Goal: Task Accomplishment & Management: Use online tool/utility

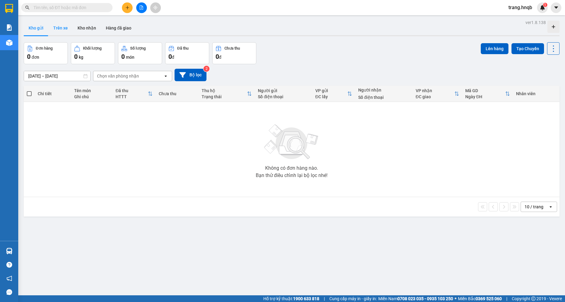
click at [61, 28] on button "Trên xe" at bounding box center [60, 28] width 24 height 15
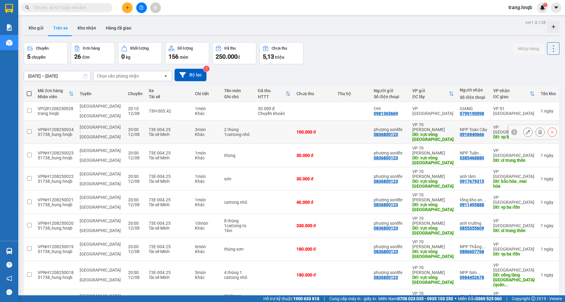
click at [325, 130] on div "100.000 đ" at bounding box center [314, 132] width 35 height 5
checkbox input "true"
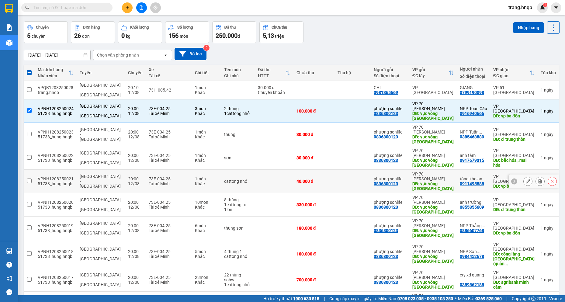
scroll to position [30, 0]
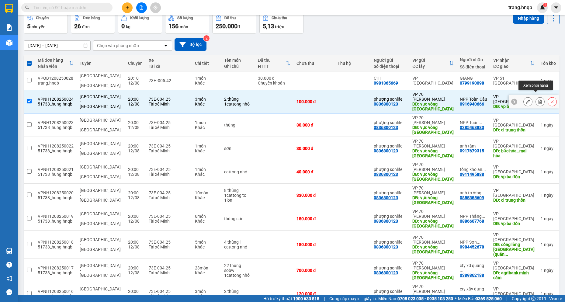
click at [536, 96] on button at bounding box center [540, 101] width 9 height 11
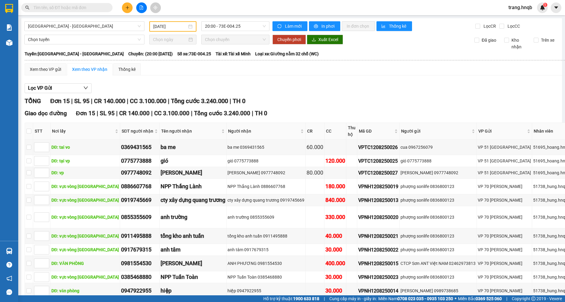
type input "12/08/2025"
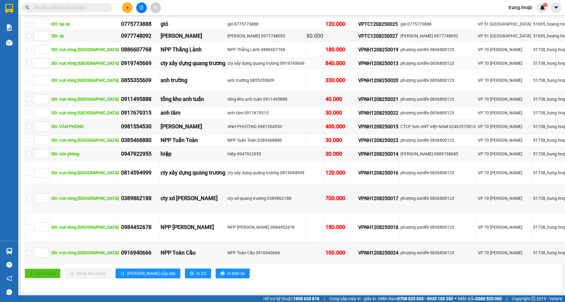
scroll to position [213, 0]
click at [29, 250] on input "checkbox" at bounding box center [28, 252] width 5 height 5
checkbox input "true"
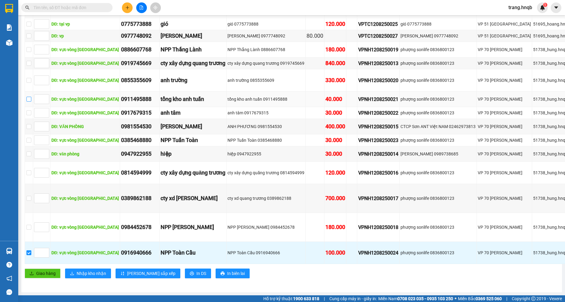
click at [30, 97] on input "checkbox" at bounding box center [28, 99] width 5 height 5
checkbox input "true"
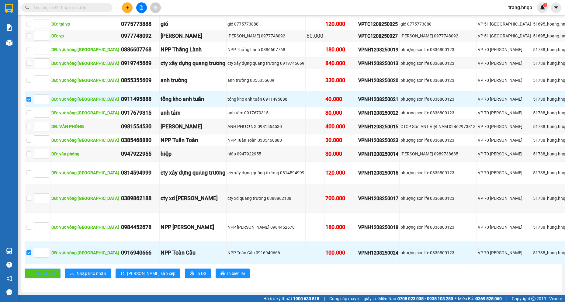
click at [44, 270] on span "Giao hàng" at bounding box center [45, 273] width 19 height 7
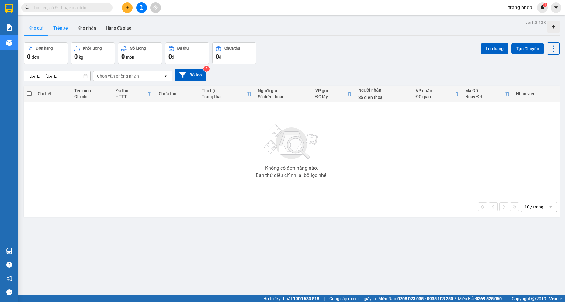
click at [66, 28] on button "Trên xe" at bounding box center [60, 28] width 24 height 15
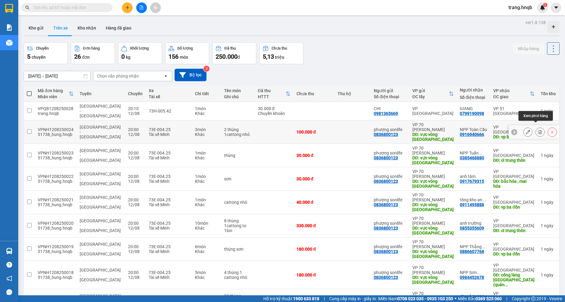
click at [539, 130] on icon at bounding box center [540, 132] width 3 height 4
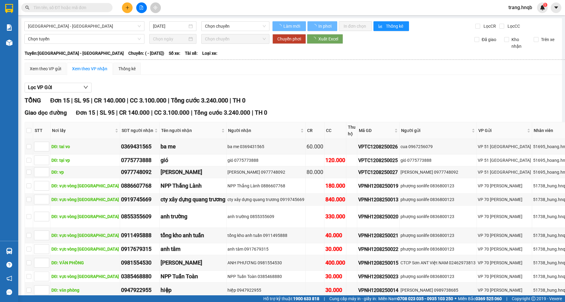
type input "12/08/2025"
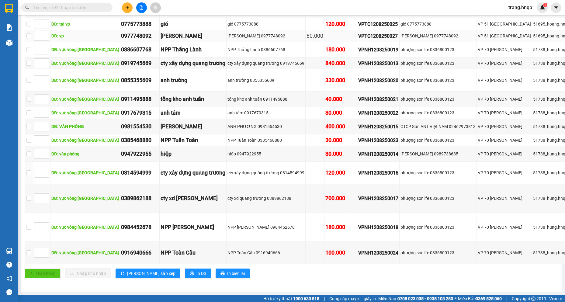
scroll to position [213, 0]
click at [27, 250] on input "checkbox" at bounding box center [28, 252] width 5 height 5
checkbox input "true"
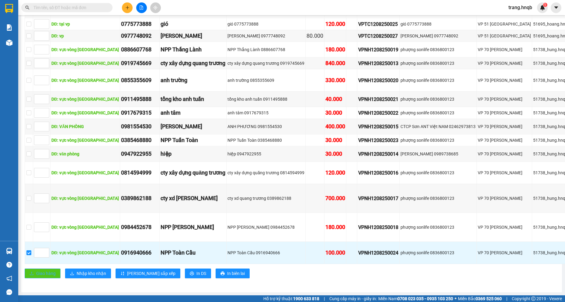
click at [35, 269] on button "Giao hàng" at bounding box center [43, 274] width 36 height 10
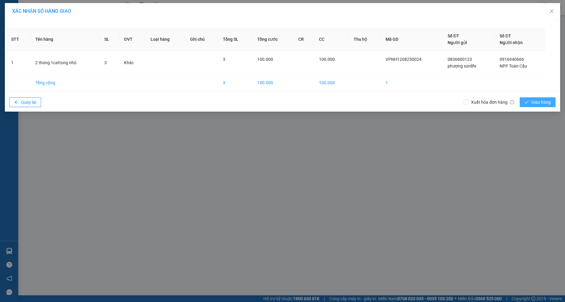
click at [540, 101] on span "Giao hàng" at bounding box center [540, 102] width 19 height 7
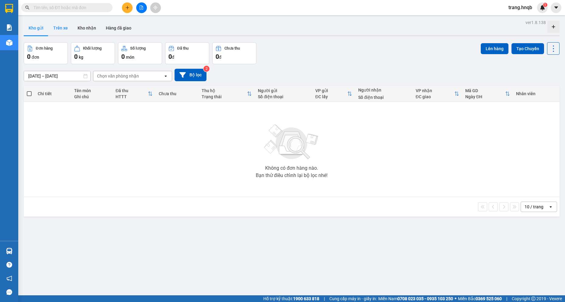
click at [62, 28] on button "Trên xe" at bounding box center [60, 28] width 24 height 15
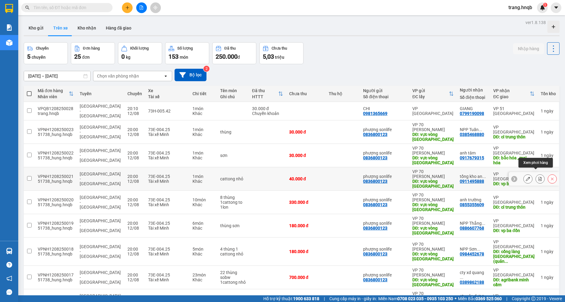
click at [539, 177] on icon at bounding box center [540, 179] width 3 height 4
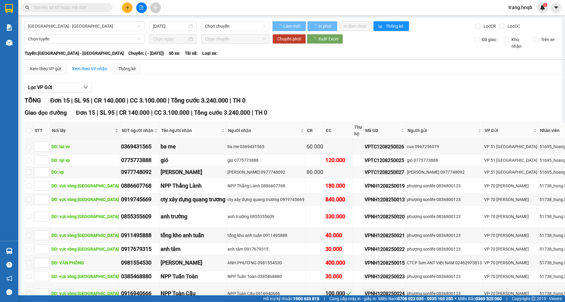
type input "[DATE]"
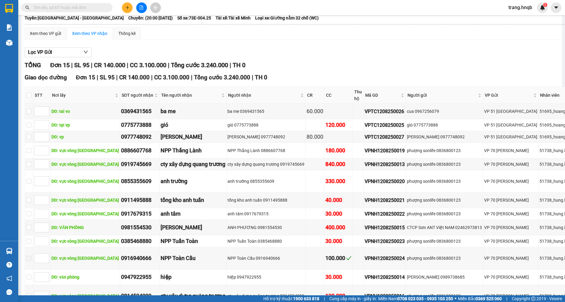
scroll to position [31, 0]
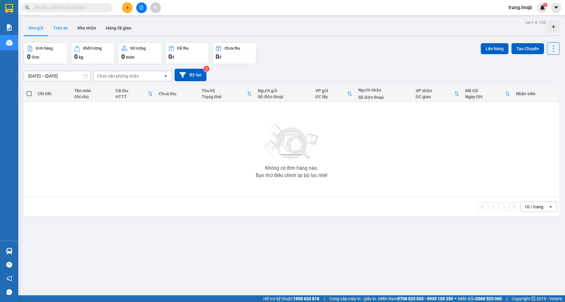
click at [61, 24] on button "Trên xe" at bounding box center [60, 28] width 24 height 15
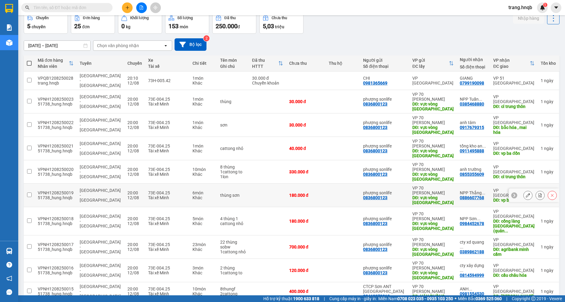
scroll to position [51, 0]
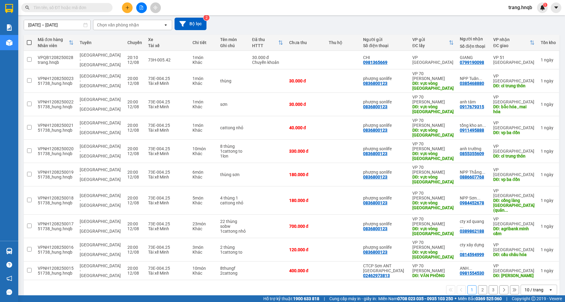
click at [478, 285] on button "2" at bounding box center [482, 289] width 9 height 9
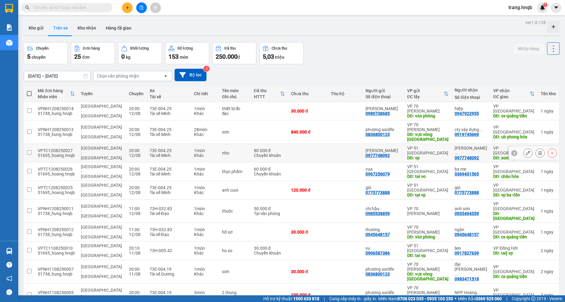
scroll to position [28, 0]
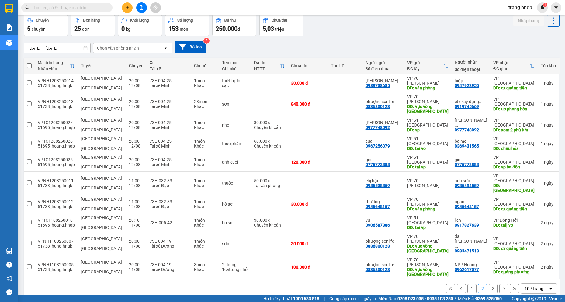
click at [467, 284] on button "1" at bounding box center [471, 288] width 9 height 9
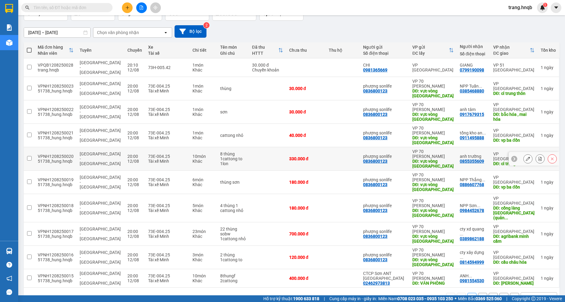
scroll to position [51, 0]
